Goal: Transaction & Acquisition: Download file/media

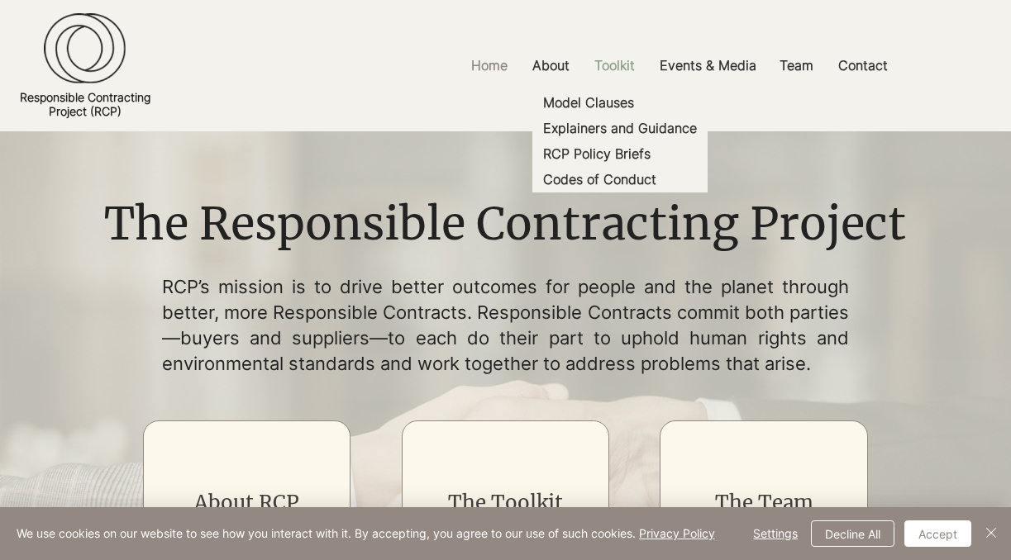
click at [621, 66] on p "Toolkit" at bounding box center [614, 65] width 57 height 37
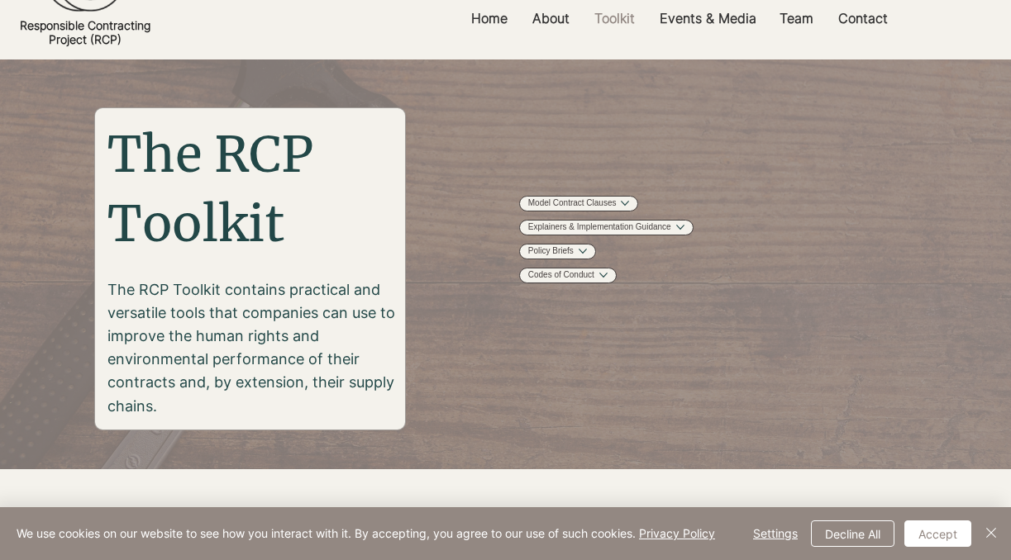
scroll to position [96, 0]
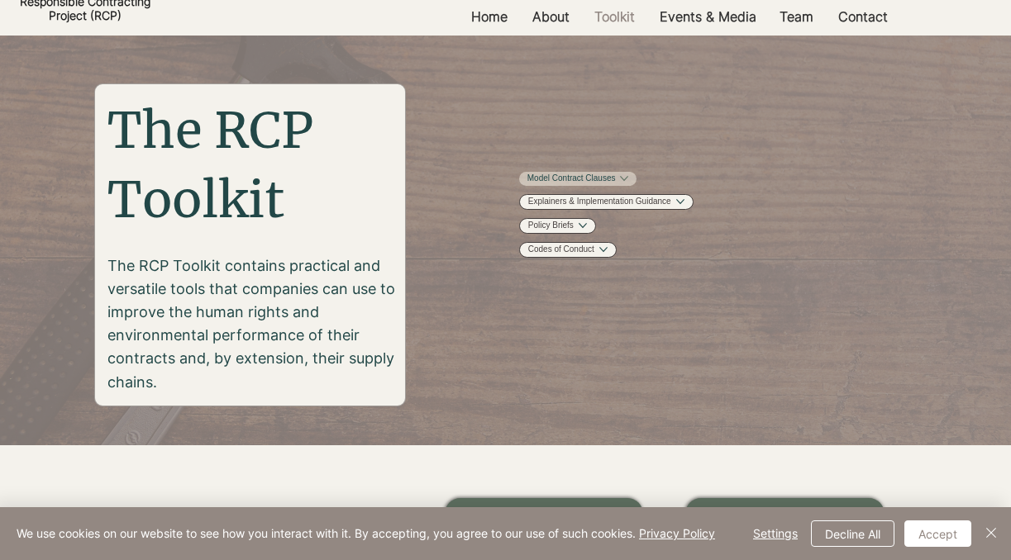
click at [573, 179] on link "Model Contract Clauses" at bounding box center [571, 179] width 88 height 12
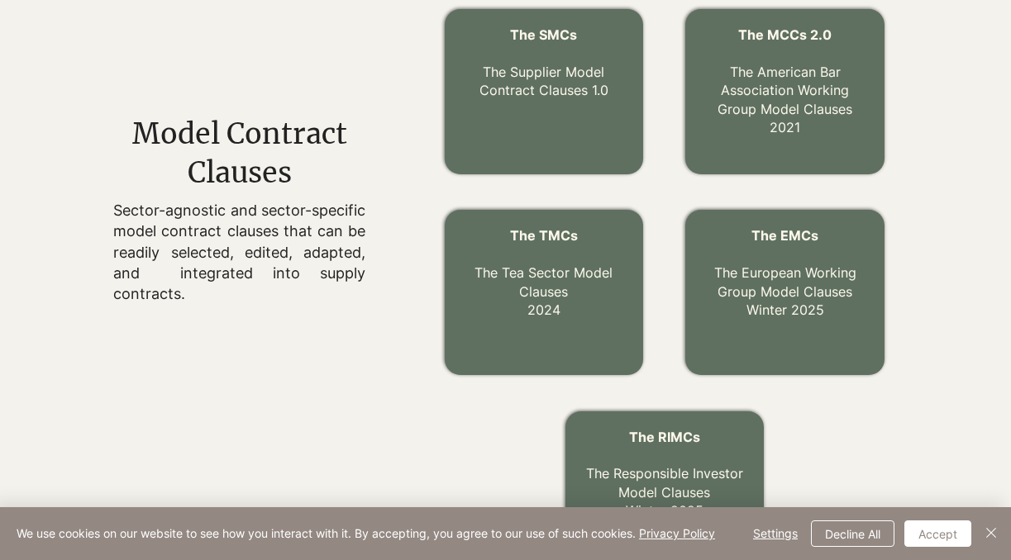
scroll to position [584, 0]
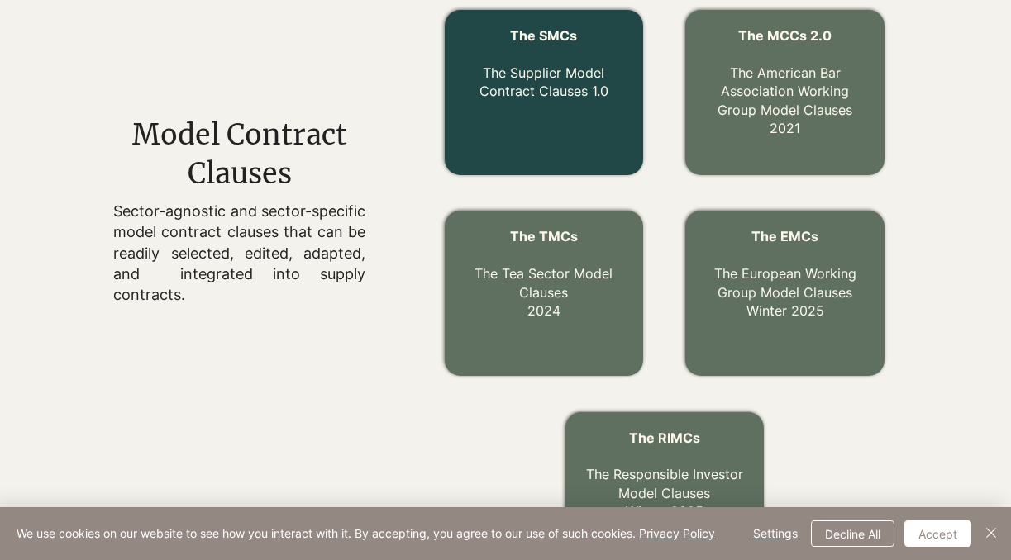
click at [537, 87] on link "The Supplier Model Contract Clauses 1.0" at bounding box center [543, 81] width 129 height 35
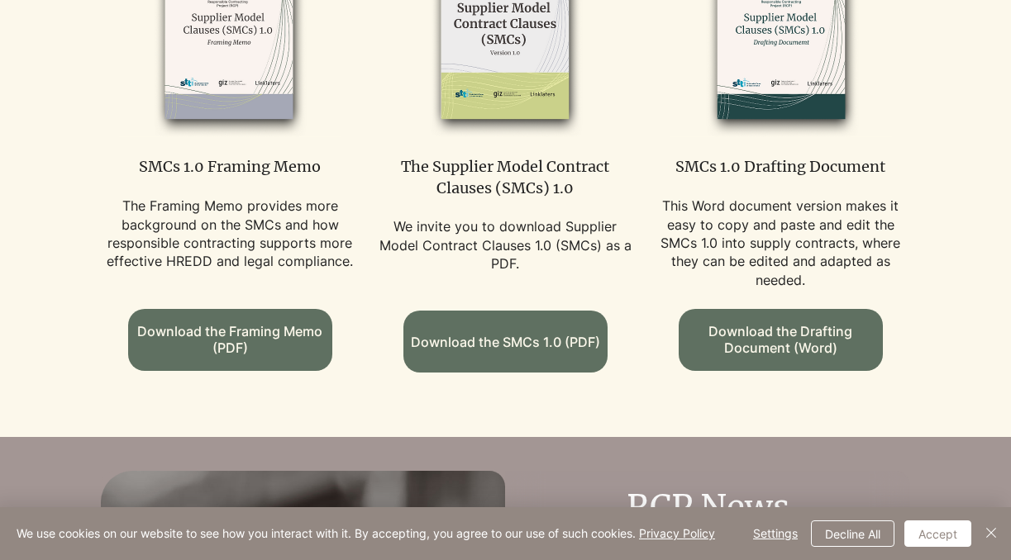
scroll to position [1078, 0]
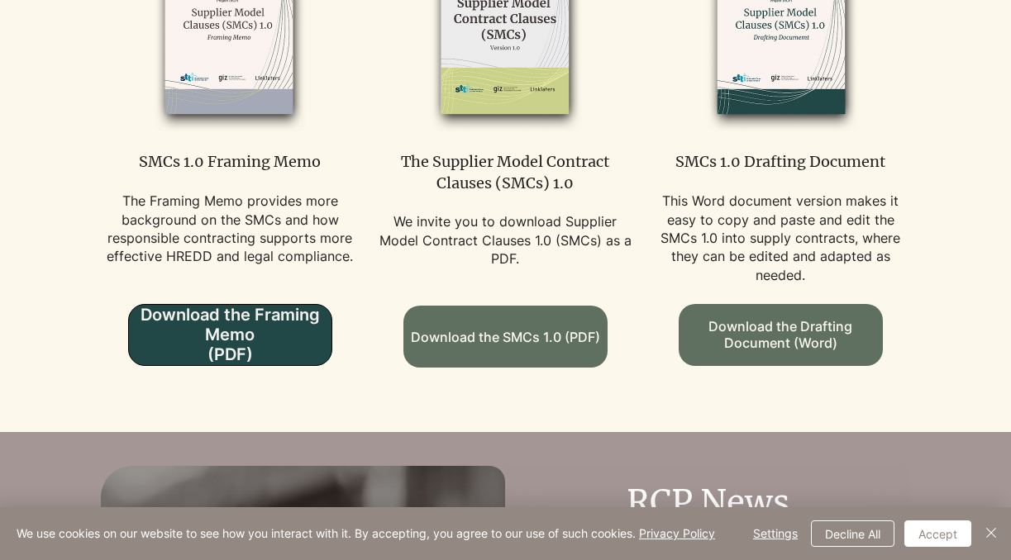
click at [240, 350] on span "Download the Framing Memo (PDF)" at bounding box center [230, 334] width 202 height 59
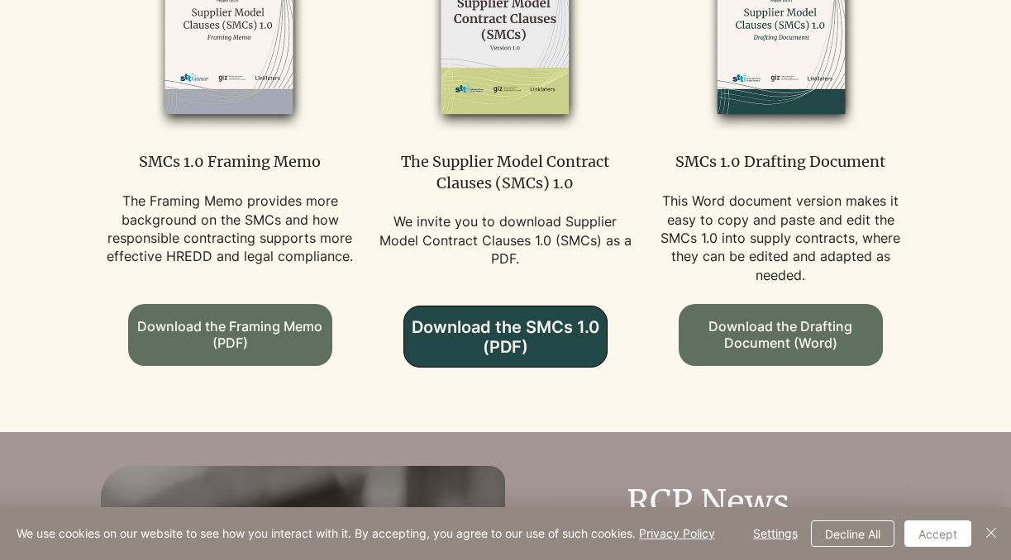
click at [521, 348] on span "Download the SMCs 1.0 (PDF)" at bounding box center [505, 337] width 202 height 40
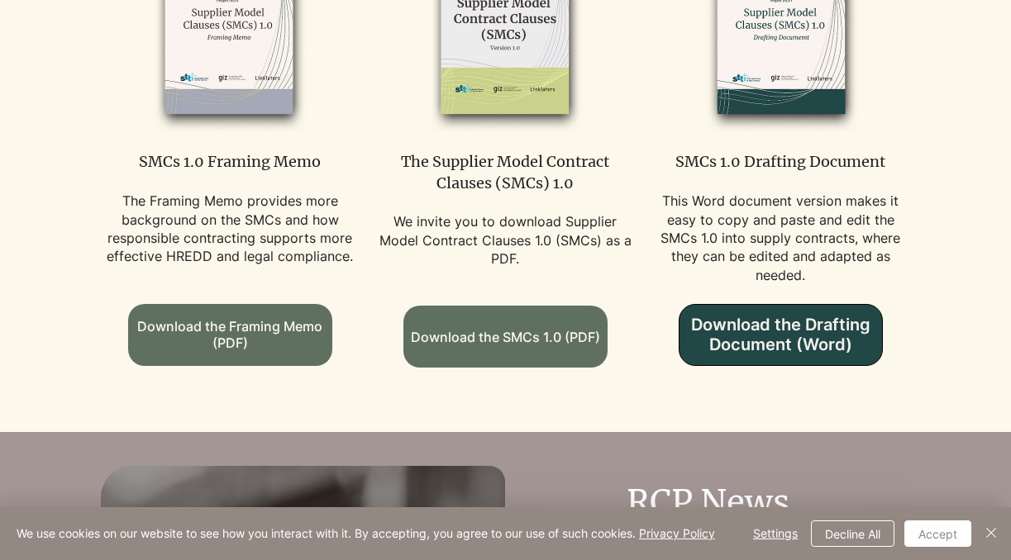
click at [772, 354] on span "Download the Drafting Document (Word)" at bounding box center [780, 335] width 202 height 40
